Goal: Entertainment & Leisure: Consume media (video, audio)

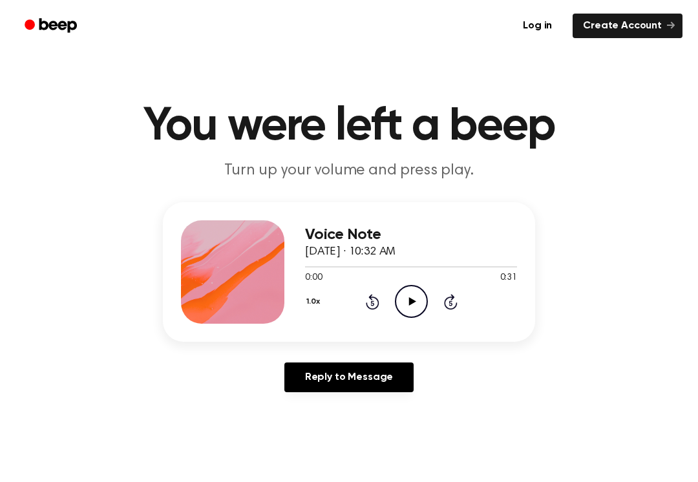
click at [407, 298] on icon "Play Audio" at bounding box center [411, 301] width 33 height 33
click at [419, 300] on icon "Pause Audio" at bounding box center [411, 301] width 33 height 33
click at [617, 477] on main "You were left a beep Turn up your volume and press play. Voice Note [DATE] · 10…" at bounding box center [349, 398] width 698 height 796
click at [690, 420] on main "You were left a beep Turn up your volume and press play. Voice Note [DATE] · 10…" at bounding box center [349, 398] width 698 height 796
click at [365, 295] on icon "Rewind 5 seconds" at bounding box center [372, 301] width 14 height 17
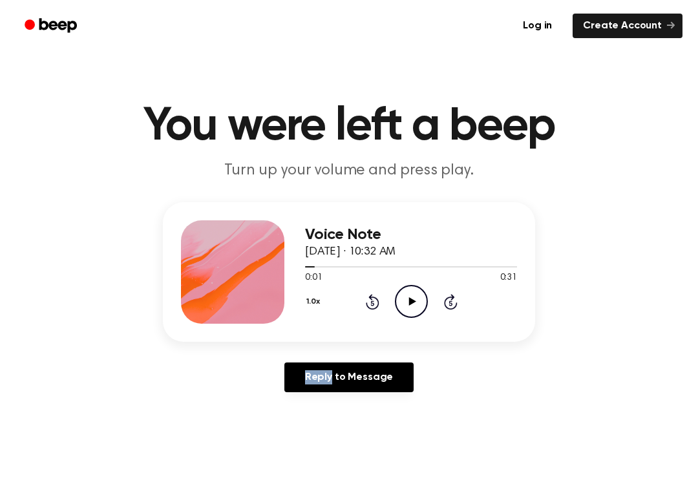
click at [369, 299] on icon "Rewind 5 seconds" at bounding box center [372, 301] width 14 height 17
click at [410, 296] on icon "Play Audio" at bounding box center [411, 301] width 33 height 33
click at [411, 298] on icon "Pause Audio" at bounding box center [411, 301] width 33 height 33
click at [397, 308] on circle at bounding box center [411, 301] width 32 height 32
click at [406, 295] on icon "Pause Audio" at bounding box center [411, 301] width 33 height 33
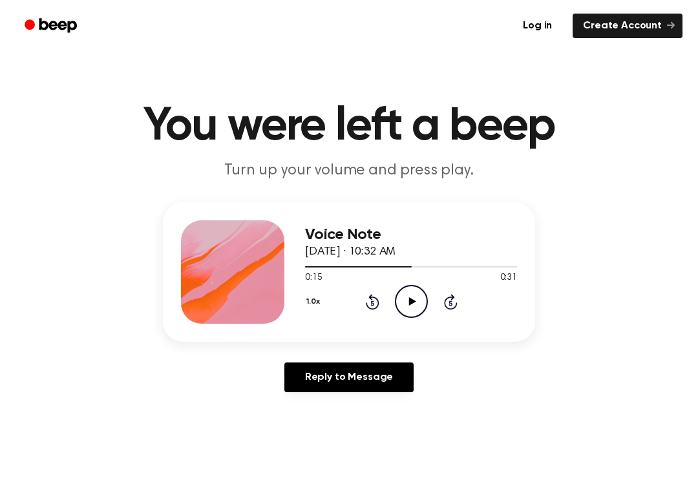
click at [368, 304] on icon at bounding box center [373, 302] width 14 height 16
click at [405, 307] on icon "Play Audio" at bounding box center [411, 301] width 33 height 33
click at [415, 296] on icon "Pause Audio" at bounding box center [411, 301] width 33 height 33
click at [411, 300] on icon at bounding box center [411, 301] width 7 height 8
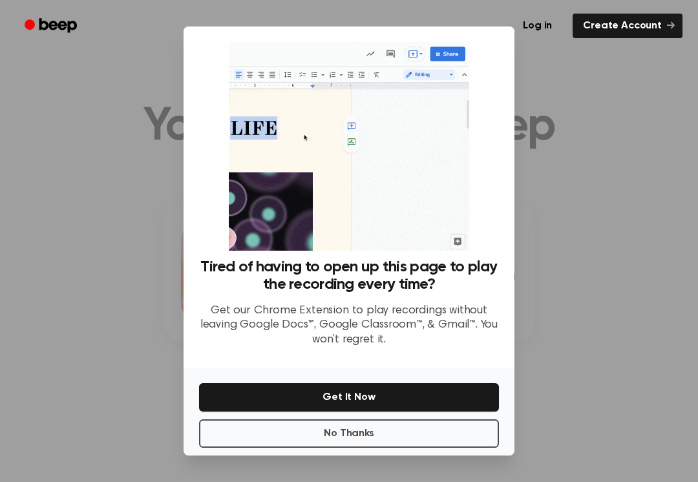
click at [586, 285] on div at bounding box center [349, 241] width 698 height 482
click at [433, 435] on button "No Thanks" at bounding box center [349, 433] width 300 height 28
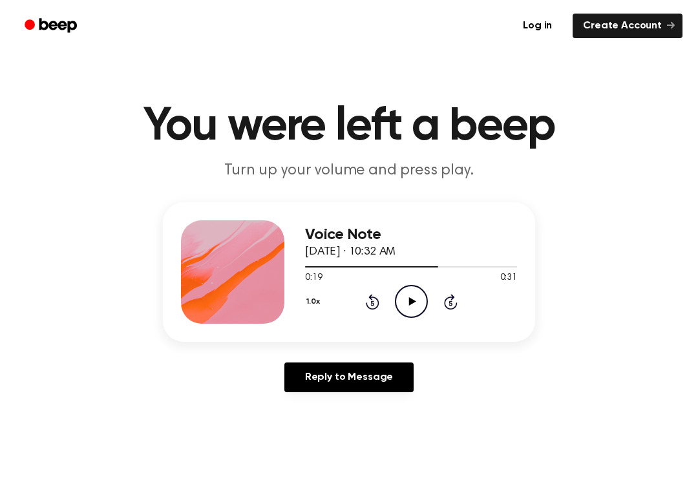
click at [409, 291] on icon "Play Audio" at bounding box center [411, 301] width 33 height 33
click at [411, 298] on icon "Pause Audio" at bounding box center [411, 301] width 33 height 33
click at [407, 300] on icon "Play Audio" at bounding box center [411, 301] width 33 height 33
click at [416, 295] on icon "Pause Audio" at bounding box center [411, 301] width 33 height 33
click at [407, 293] on icon "Play Audio" at bounding box center [411, 301] width 33 height 33
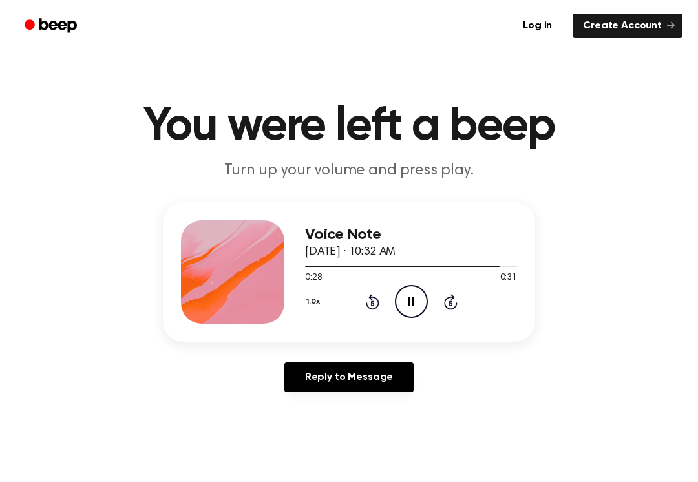
click at [420, 294] on icon "Pause Audio" at bounding box center [411, 301] width 33 height 33
click at [406, 295] on icon "Play Audio" at bounding box center [411, 301] width 33 height 33
click at [444, 302] on icon at bounding box center [451, 302] width 14 height 16
click at [444, 309] on icon "Skip 5 seconds" at bounding box center [450, 301] width 14 height 17
click at [444, 299] on icon "Skip 5 seconds" at bounding box center [450, 301] width 14 height 17
